Goal: Find specific page/section: Find specific page/section

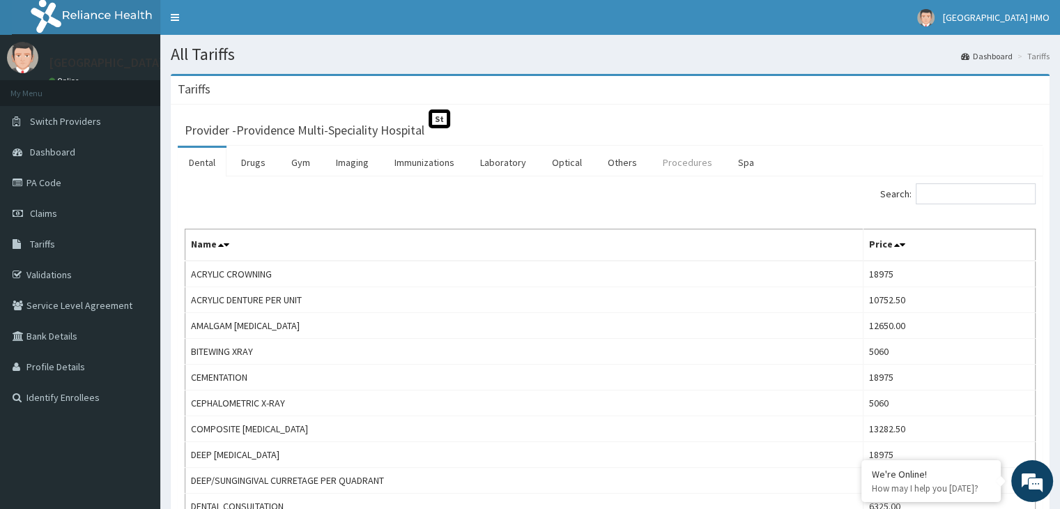
click at [678, 168] on link "Procedures" at bounding box center [688, 162] width 72 height 29
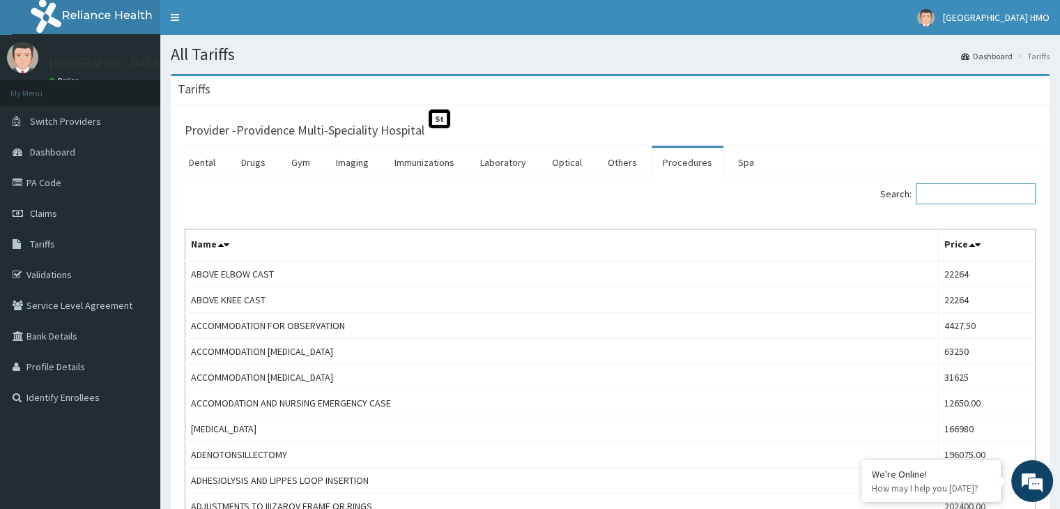
click at [951, 199] on input "Search:" at bounding box center [976, 193] width 120 height 21
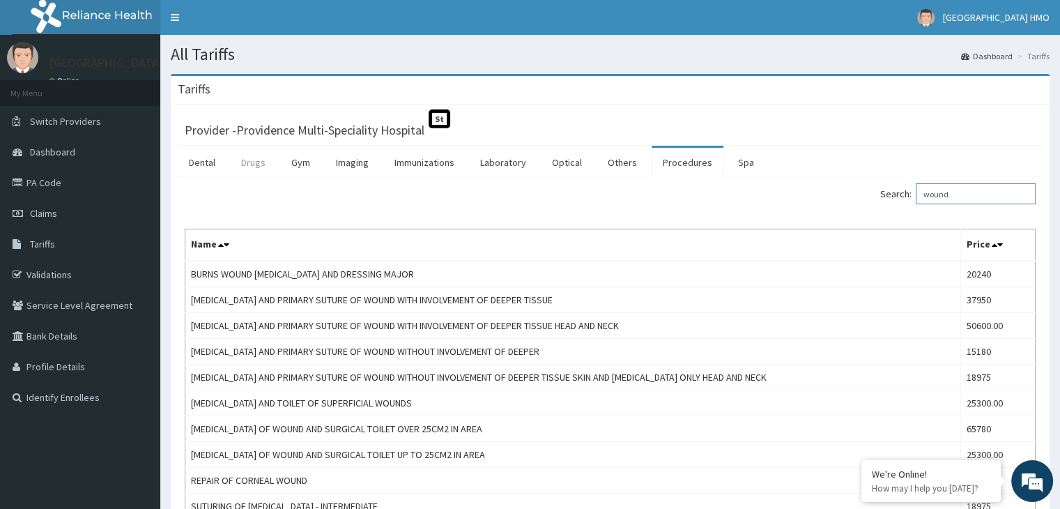
type input "wound"
click at [247, 167] on link "Drugs" at bounding box center [253, 162] width 47 height 29
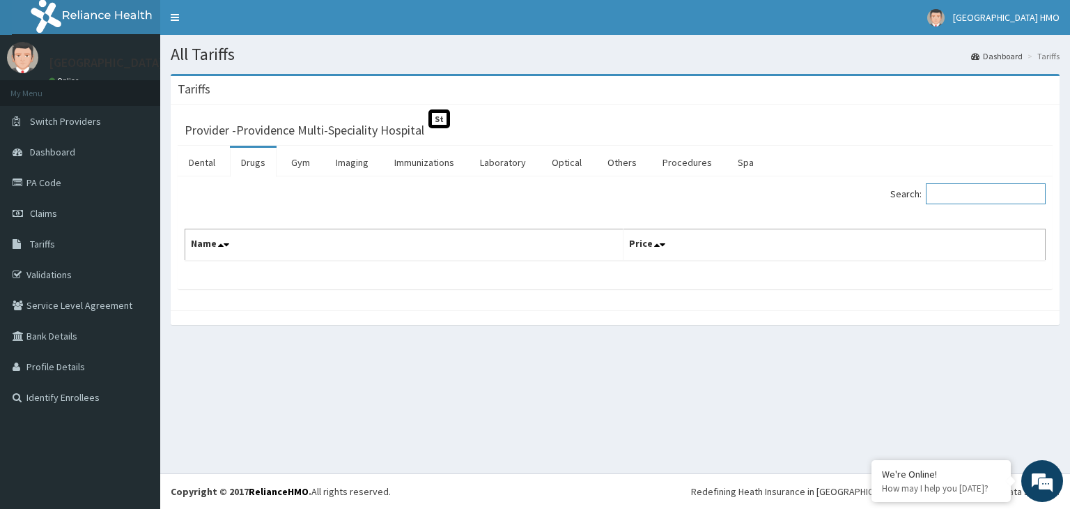
click at [946, 197] on input "Search:" at bounding box center [986, 193] width 120 height 21
click at [53, 180] on link "PA Code" at bounding box center [80, 182] width 160 height 31
